Goal: Task Accomplishment & Management: Complete application form

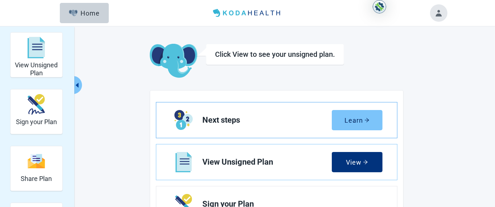
click at [357, 119] on div "Learn" at bounding box center [356, 120] width 25 height 7
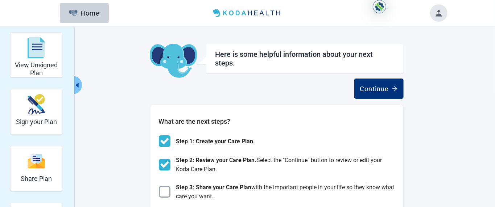
scroll to position [0, 0]
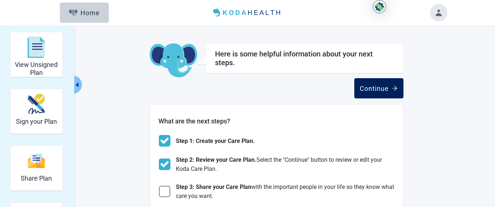
click at [370, 89] on div "Continue" at bounding box center [379, 88] width 38 height 7
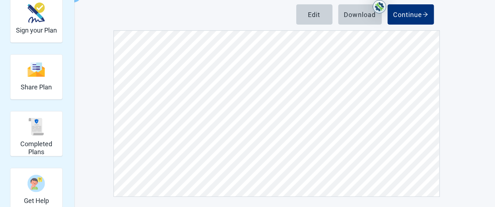
scroll to position [93, 0]
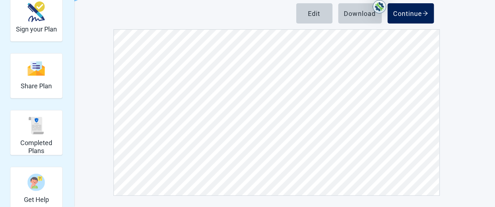
click at [412, 14] on div "Continue" at bounding box center [410, 13] width 35 height 7
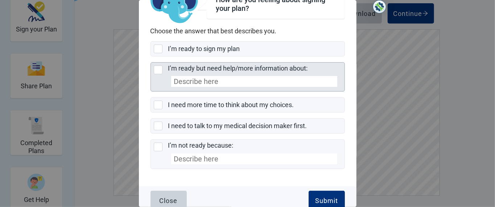
scroll to position [31, 0]
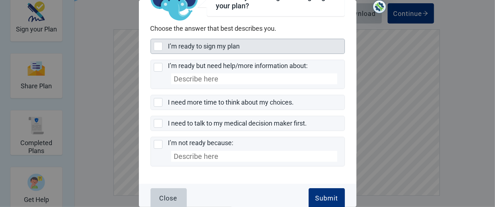
click at [157, 48] on div "I’m ready to sign my plan, checkbox, not selected" at bounding box center [158, 46] width 9 height 9
click at [151, 39] on input "I’m ready to sign my plan" at bounding box center [150, 39] width 0 height 0
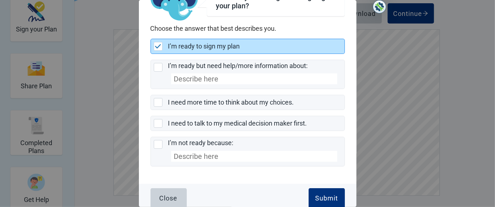
click at [157, 48] on img "I’m ready to sign my plan, checkbox, selected" at bounding box center [158, 46] width 7 height 4
click at [151, 39] on input "I’m ready to sign my plan" at bounding box center [150, 39] width 0 height 0
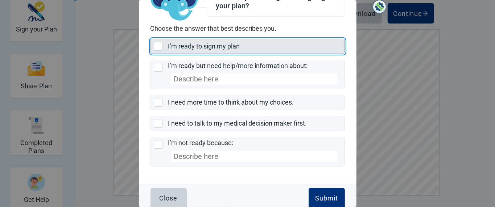
click at [157, 47] on div "I’m ready to sign my plan, checkbox, not selected" at bounding box center [158, 46] width 9 height 9
click at [151, 39] on input "I’m ready to sign my plan" at bounding box center [150, 39] width 0 height 0
checkbox input "true"
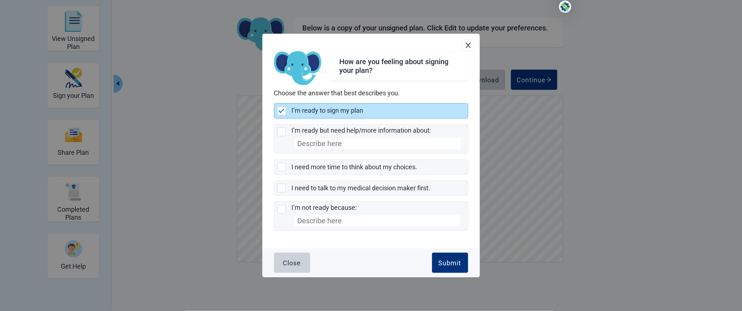
scroll to position [6199, 0]
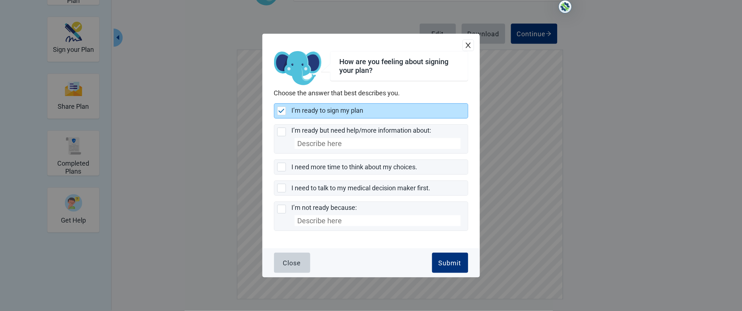
drag, startPoint x: 350, startPoint y: 1, endPoint x: 682, endPoint y: 94, distance: 344.8
click at [494, 95] on div "How are you feeling about signing your plan? Choose the answer that best descri…" at bounding box center [371, 155] width 742 height 311
click at [450, 207] on div "Submit" at bounding box center [449, 262] width 23 height 7
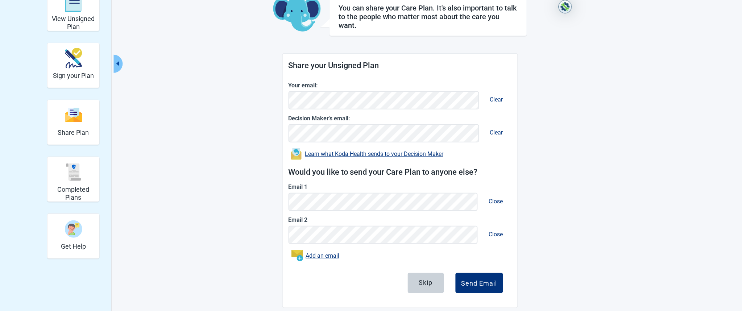
scroll to position [56, 0]
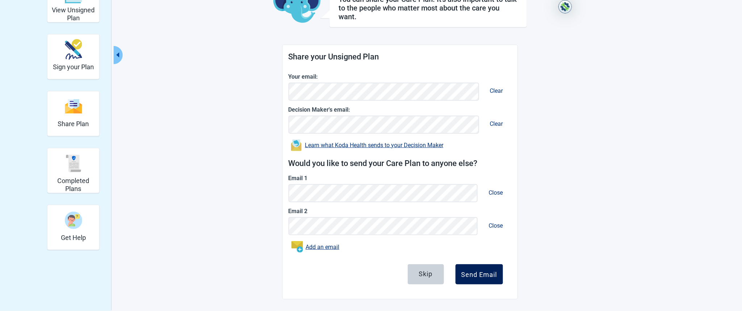
click at [482, 207] on div "Send Email" at bounding box center [479, 274] width 36 height 7
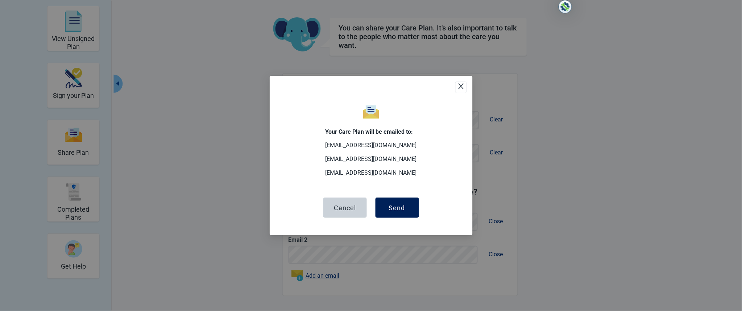
click at [397, 207] on div "Send" at bounding box center [397, 207] width 16 height 7
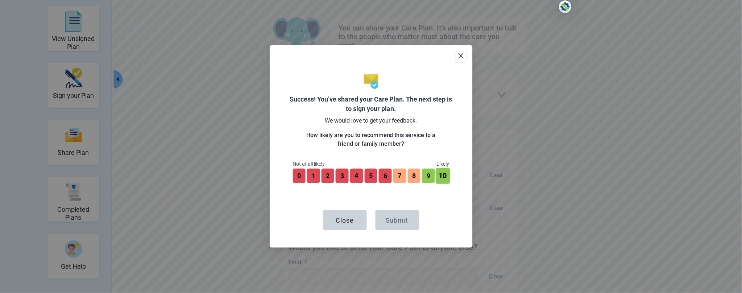
click at [446, 175] on button "10" at bounding box center [443, 176] width 14 height 16
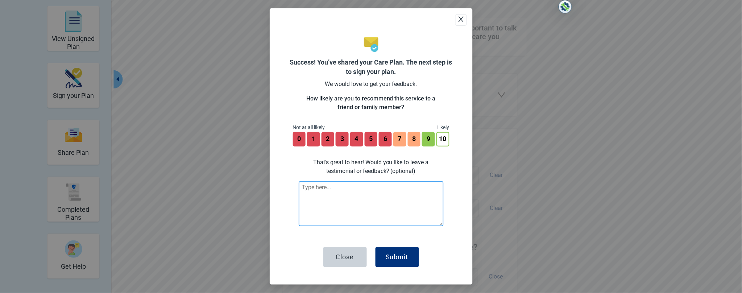
click at [336, 204] on textarea at bounding box center [371, 203] width 145 height 45
type textarea "no"
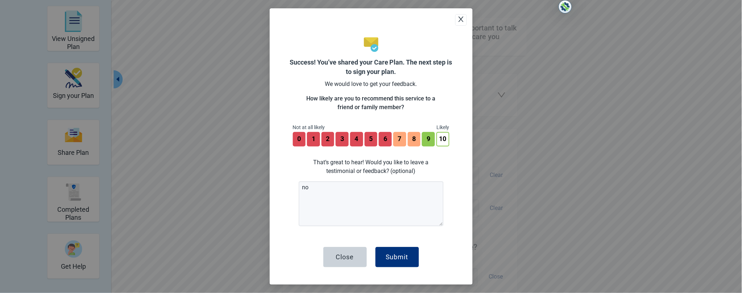
click at [435, 207] on div "Close Submit" at bounding box center [371, 248] width 157 height 38
click at [404, 207] on button "Submit" at bounding box center [396, 257] width 43 height 20
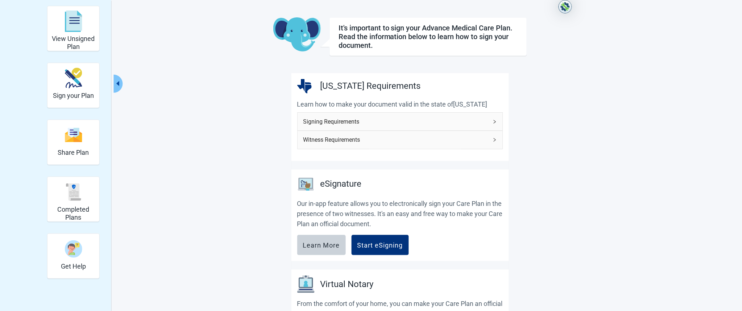
click at [400, 125] on span "Signing Requirements" at bounding box center [395, 121] width 185 height 9
click at [492, 121] on icon "right" at bounding box center [494, 122] width 4 height 4
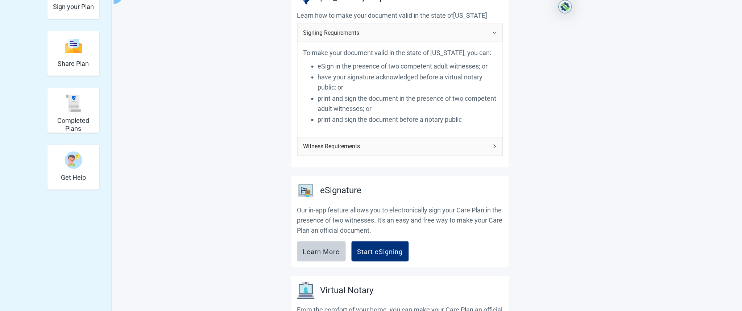
scroll to position [120, 0]
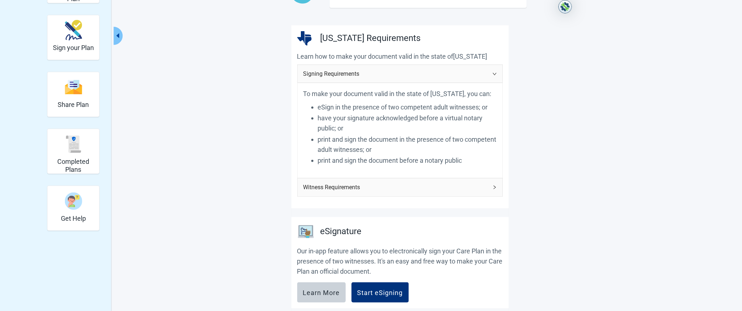
click at [370, 146] on div "Signing Requirements To make your document valid in the state of Texas, you can…" at bounding box center [400, 130] width 206 height 132
click at [408, 187] on span "Witness Requirements" at bounding box center [395, 188] width 185 height 9
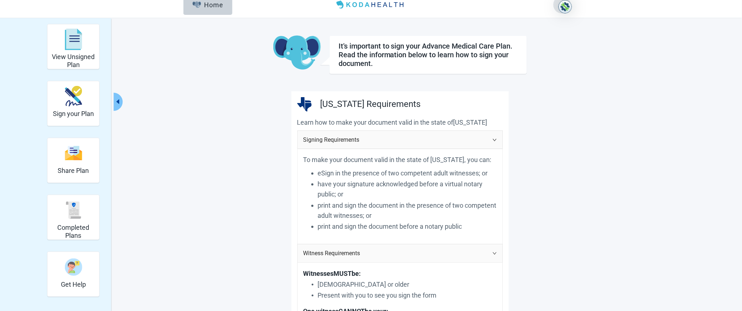
scroll to position [0, 0]
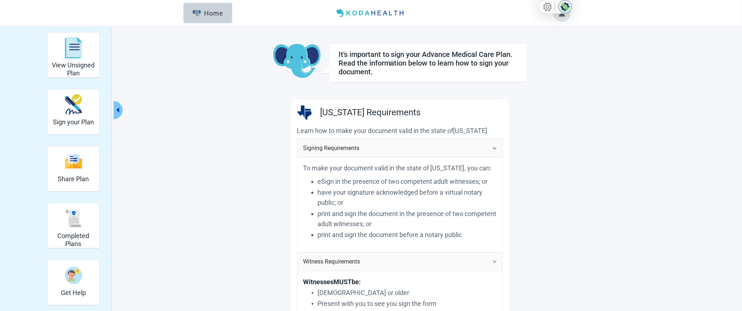
click at [494, 4] on img at bounding box center [564, 6] width 13 height 13
drag, startPoint x: 566, startPoint y: 4, endPoint x: 617, endPoint y: 2, distance: 51.1
click at [494, 2] on img at bounding box center [564, 6] width 13 height 13
click at [494, 2] on img at bounding box center [615, 6] width 13 height 13
click at [494, 14] on button "Toggle account menu" at bounding box center [561, 12] width 17 height 17
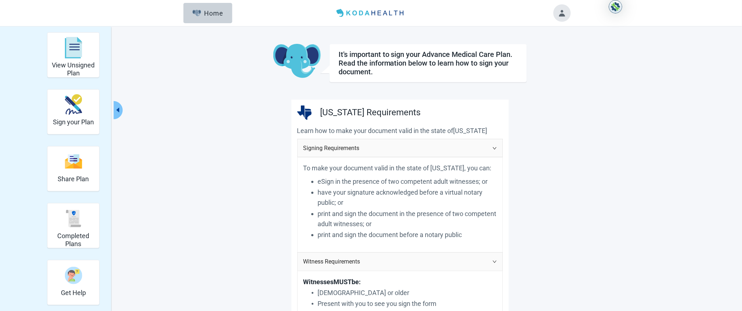
click at [494, 14] on button "Toggle account menu" at bounding box center [561, 12] width 17 height 17
click at [494, 13] on button "Toggle account menu" at bounding box center [561, 12] width 17 height 17
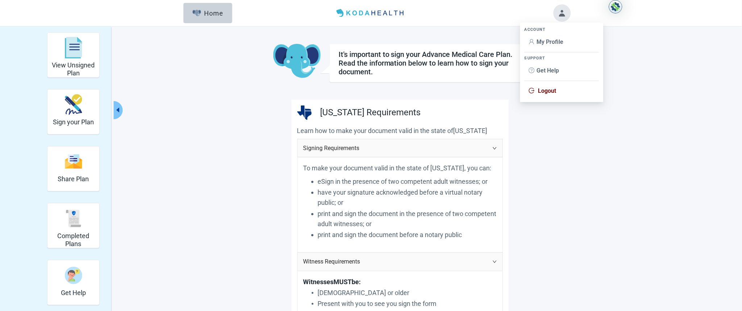
click at [494, 89] on span "Logout" at bounding box center [547, 90] width 18 height 7
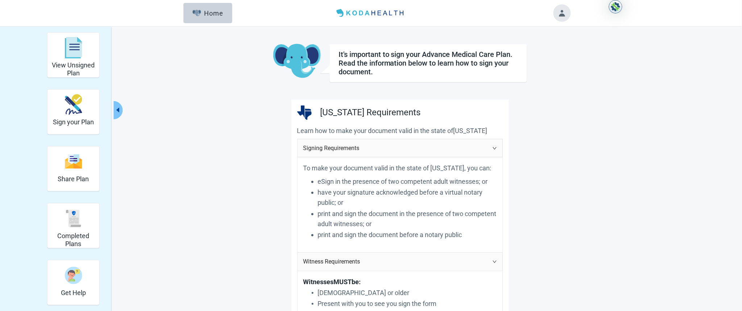
scroll to position [43, 0]
